Goal: Task Accomplishment & Management: Use online tool/utility

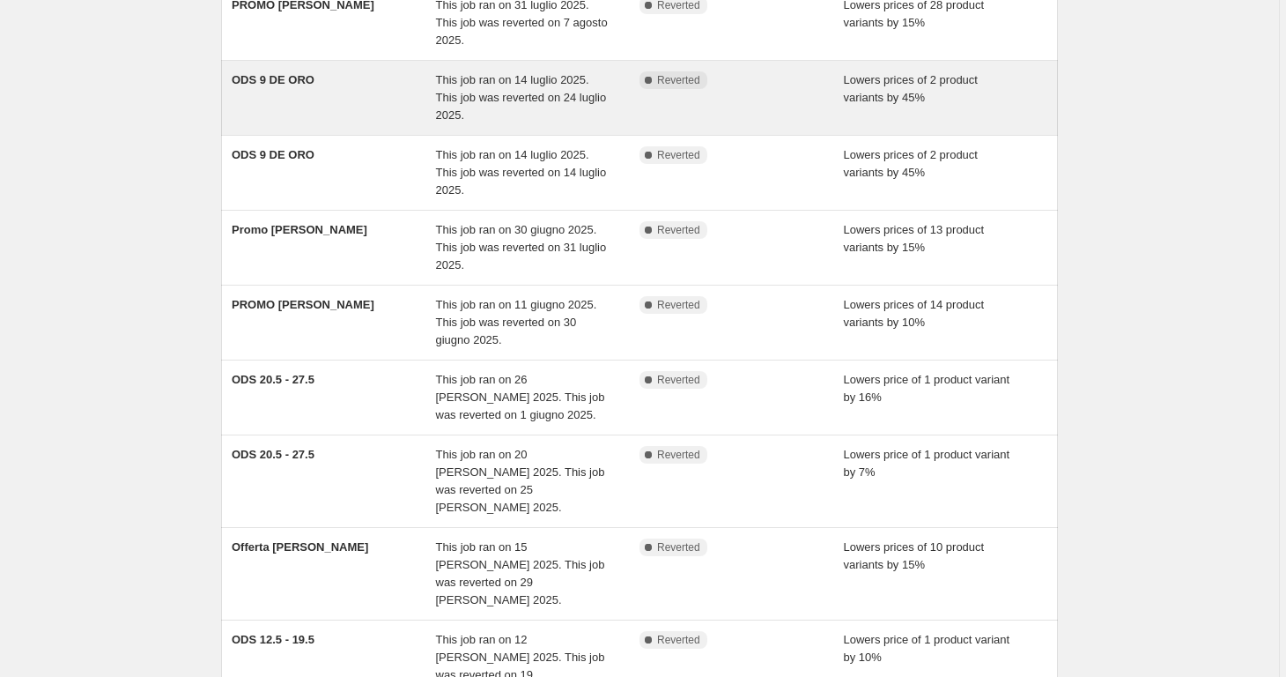
scroll to position [403, 0]
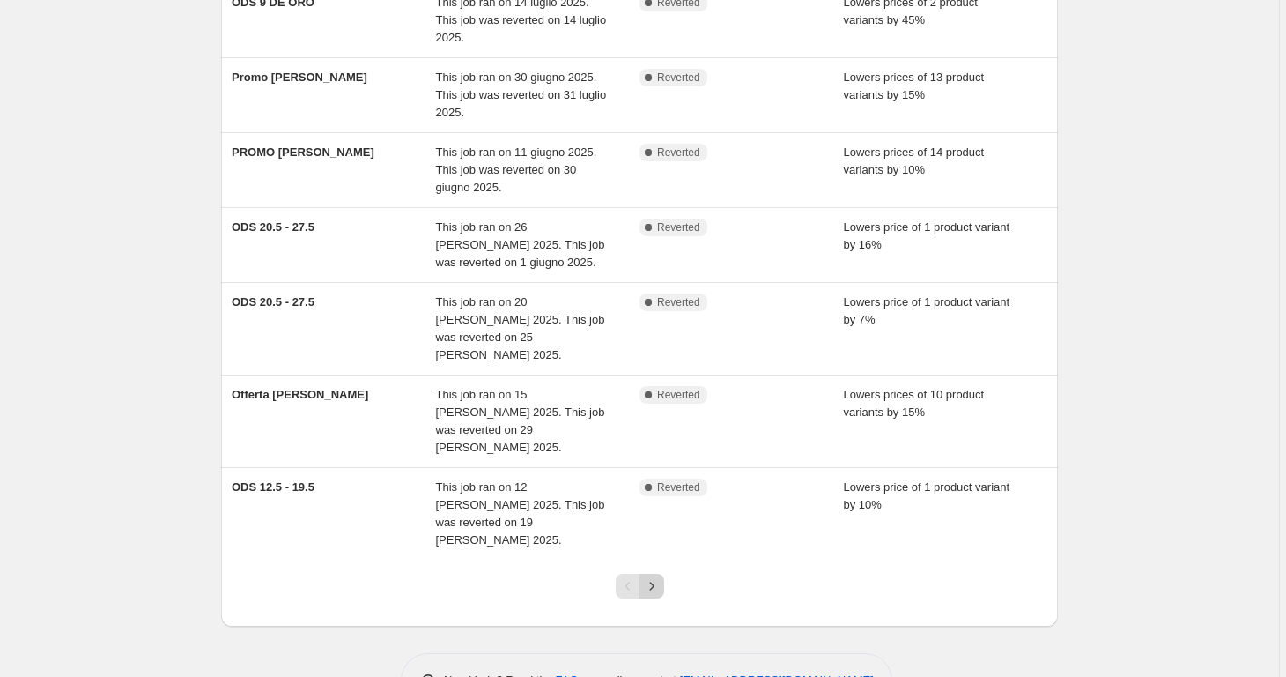
click at [658, 573] on button "Next" at bounding box center [652, 585] width 25 height 25
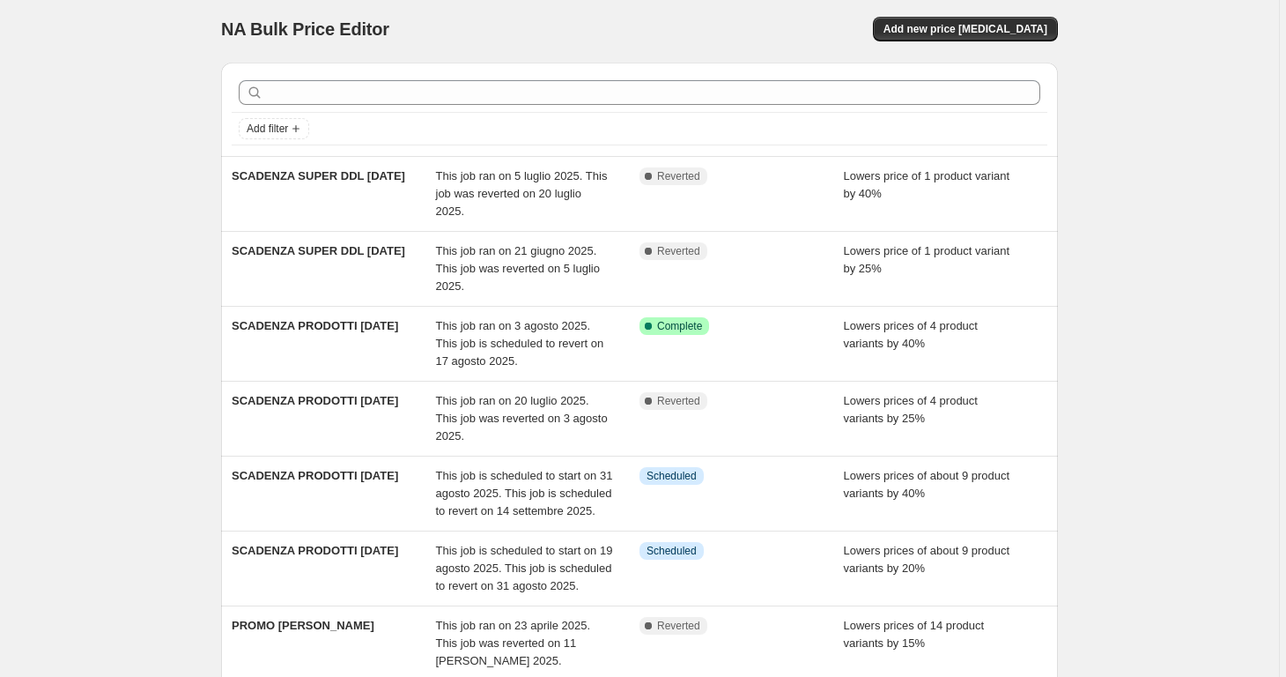
scroll to position [49, 0]
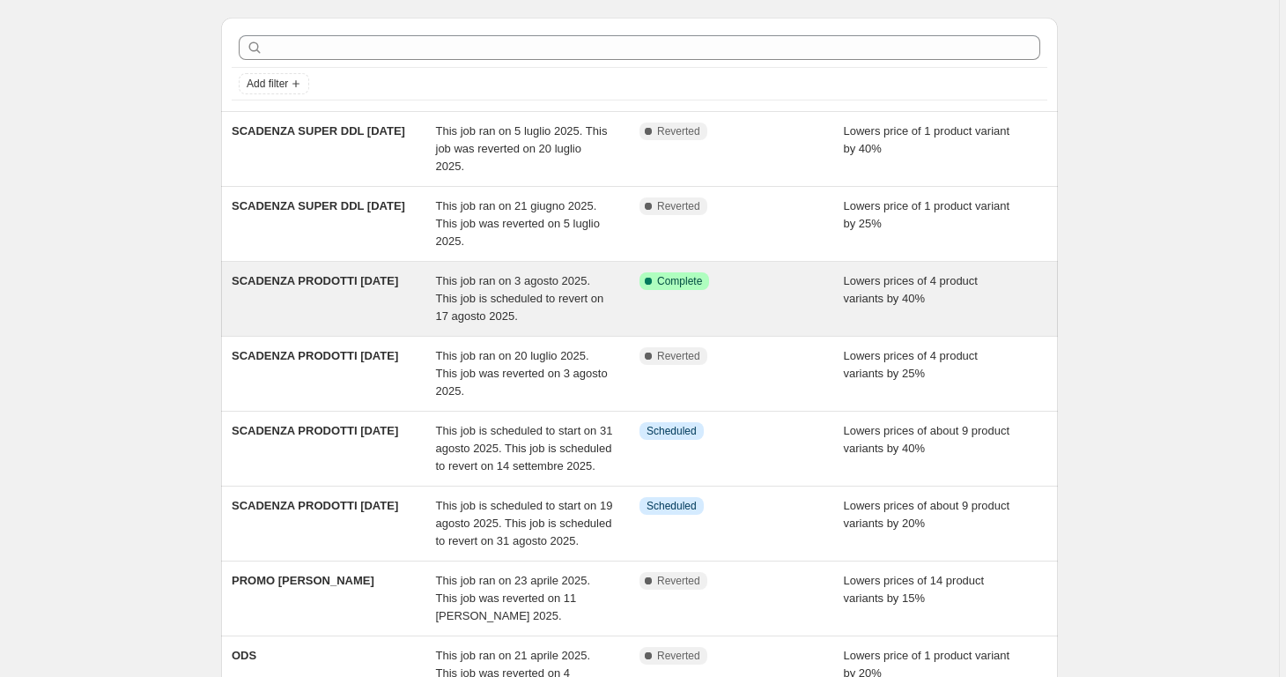
click at [544, 326] on div "SCADENZA PRODOTTI 20.08.25 This job ran on 3 agosto 2025. This job is scheduled…" at bounding box center [639, 299] width 837 height 74
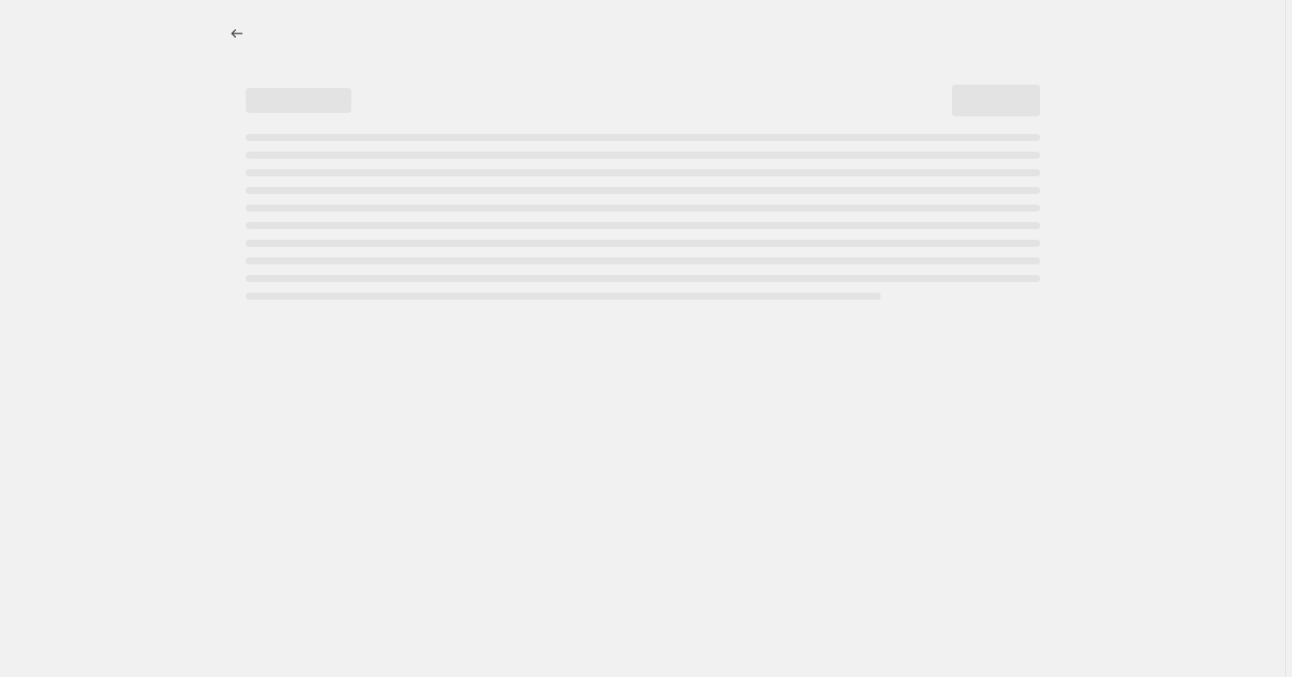
select select "percentage"
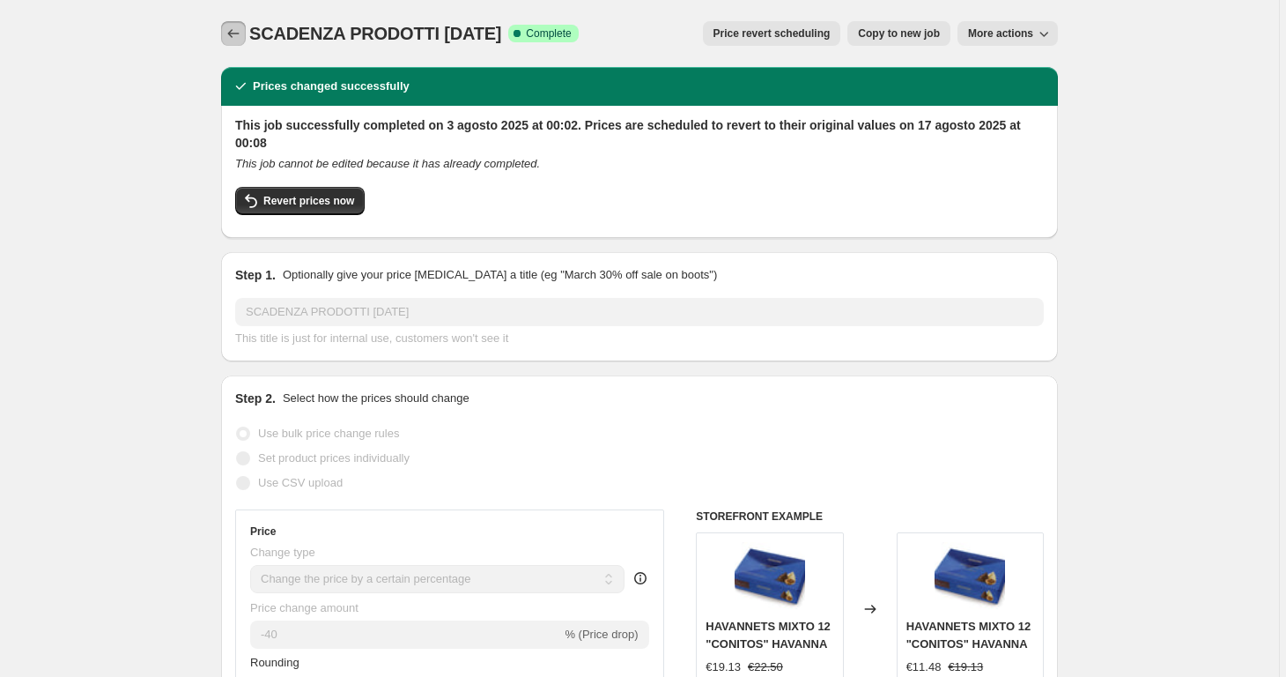
click at [236, 31] on icon "Price change jobs" at bounding box center [234, 34] width 18 height 18
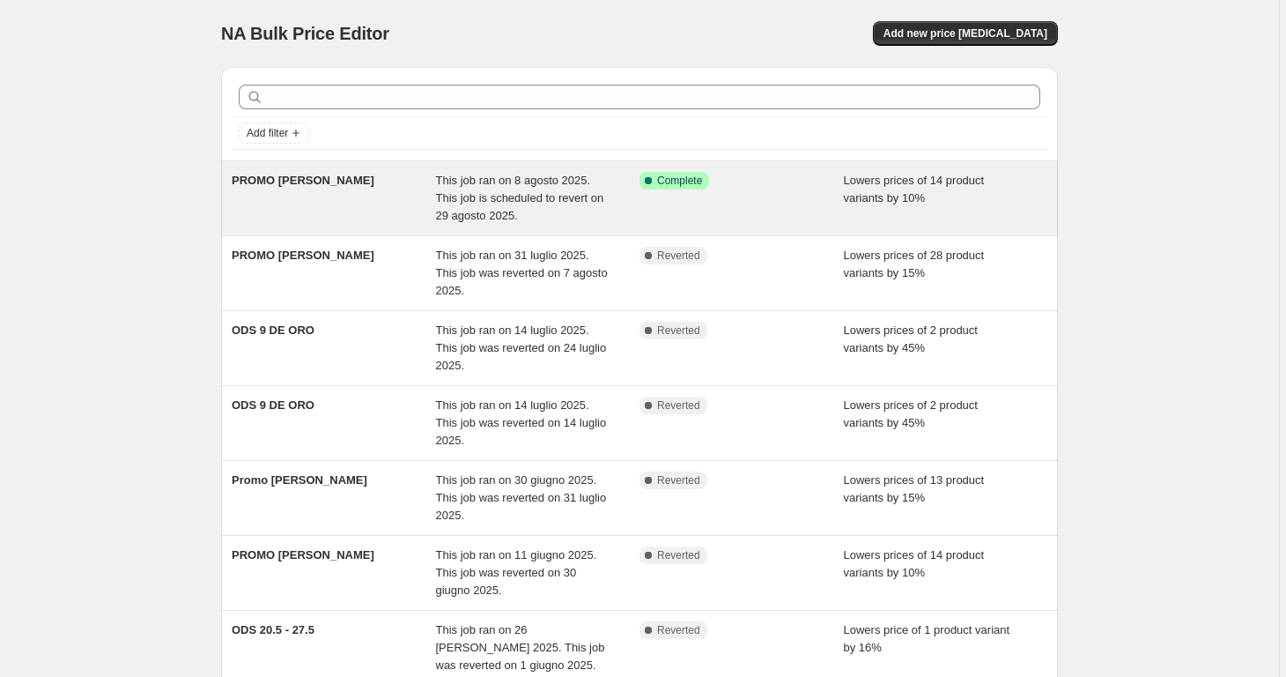
click at [396, 180] on div "PROMO LAMPO" at bounding box center [334, 198] width 204 height 53
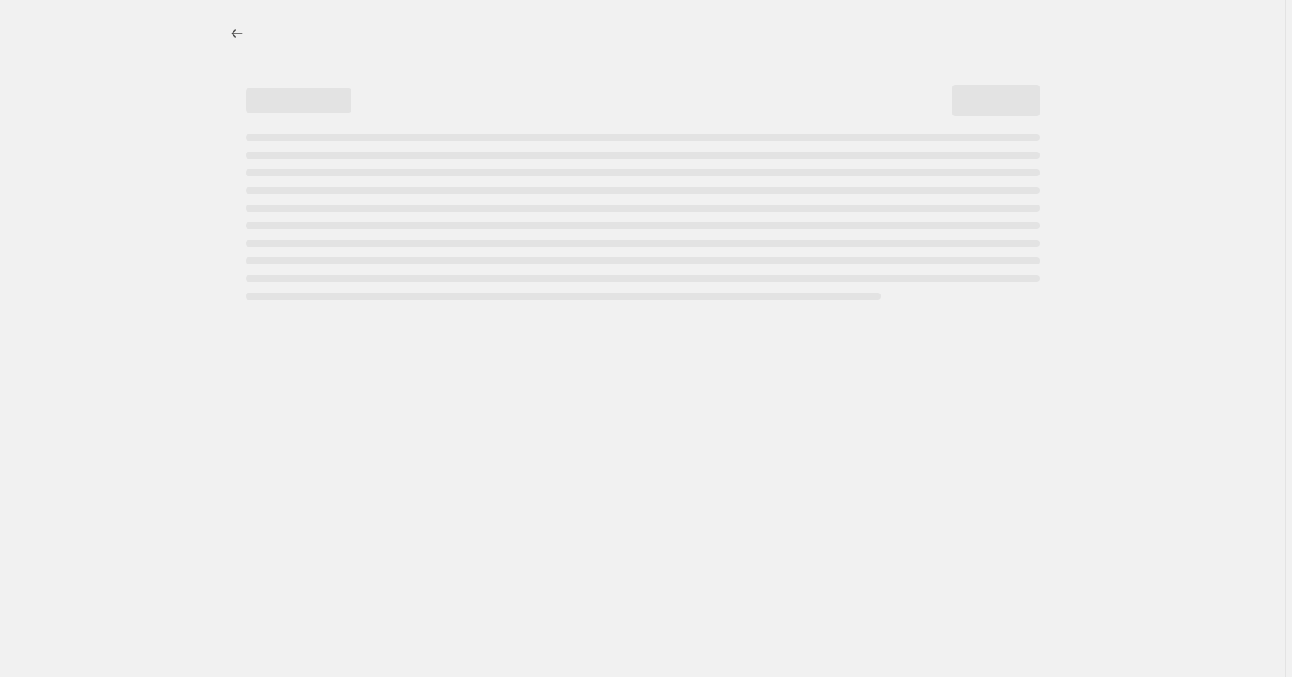
select select "percentage"
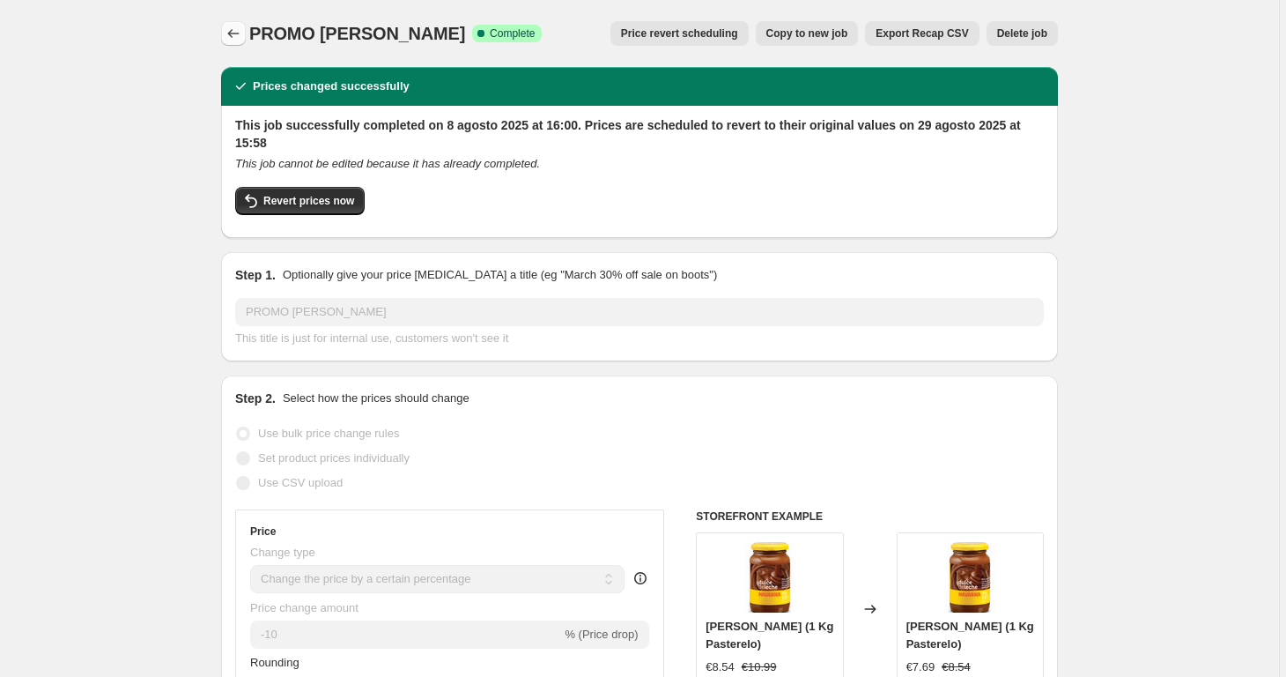
click at [226, 30] on button "Price change jobs" at bounding box center [233, 33] width 25 height 25
